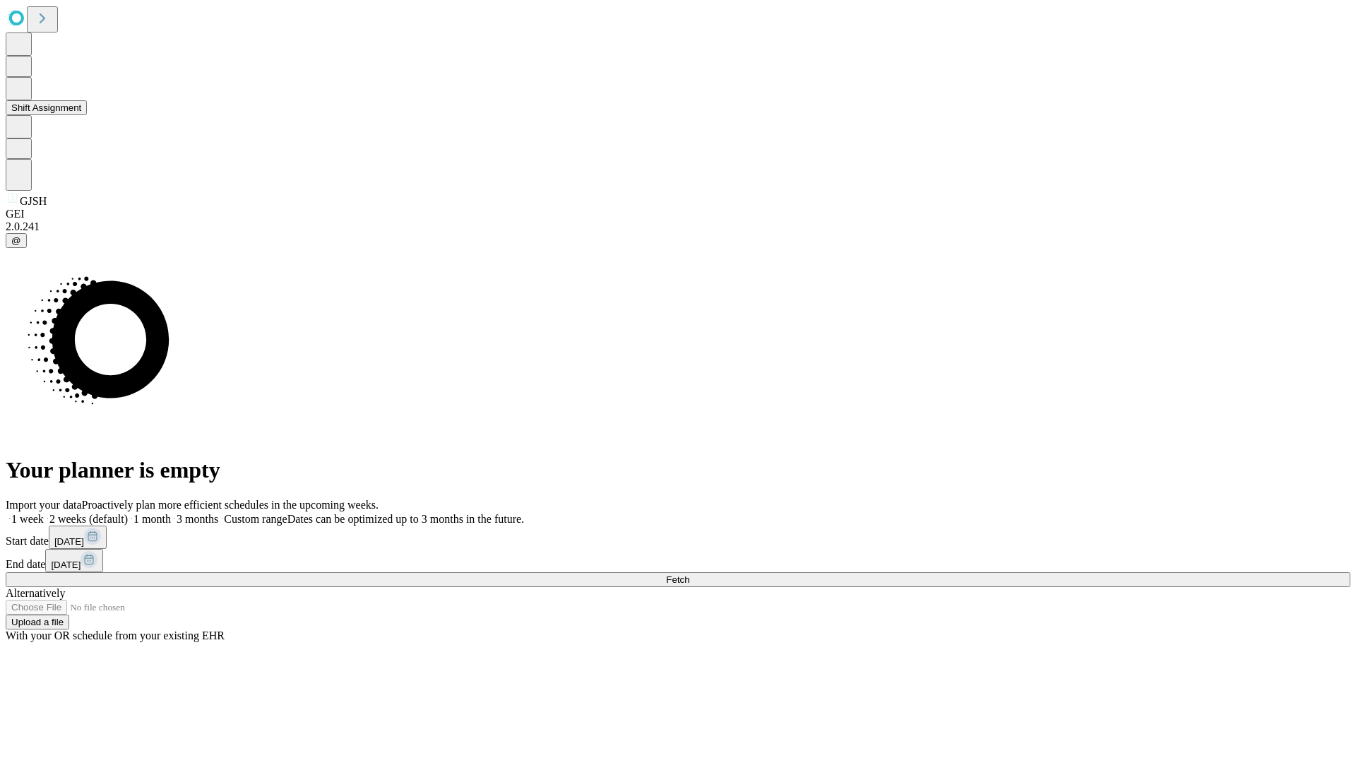
click at [87, 115] on button "Shift Assignment" at bounding box center [46, 107] width 81 height 15
